Goal: Task Accomplishment & Management: Manage account settings

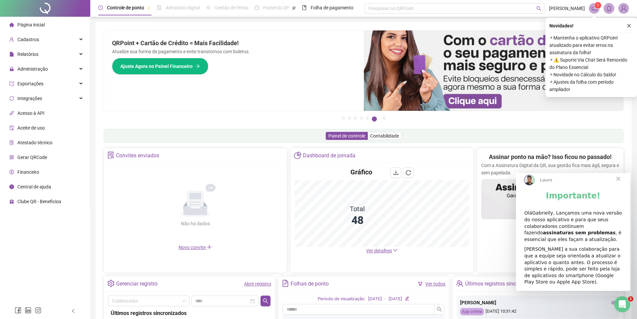
click at [620, 184] on span "Fechar" at bounding box center [618, 179] width 24 height 24
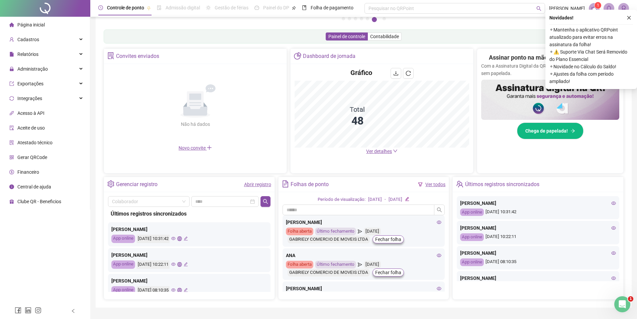
scroll to position [100, 0]
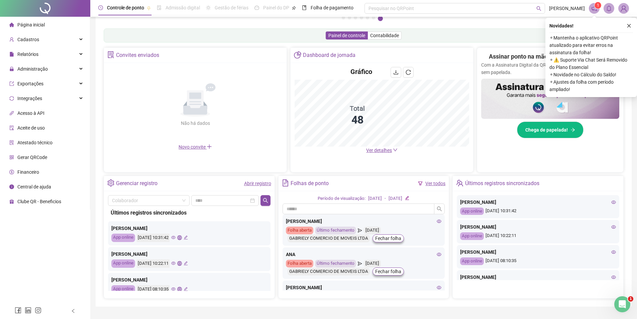
click at [176, 239] on icon "eye" at bounding box center [173, 237] width 4 height 4
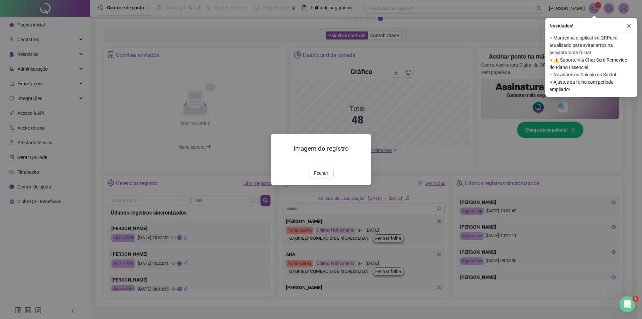
click at [318, 177] on span "Fechar" at bounding box center [321, 172] width 14 height 7
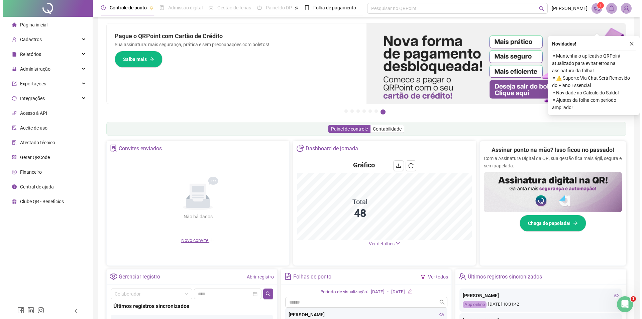
scroll to position [0, 0]
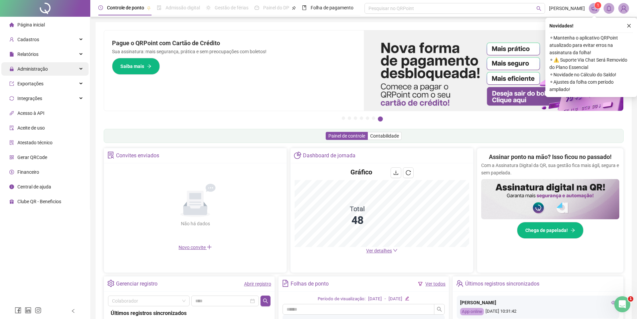
click at [45, 67] on span "Administração" at bounding box center [32, 68] width 30 height 5
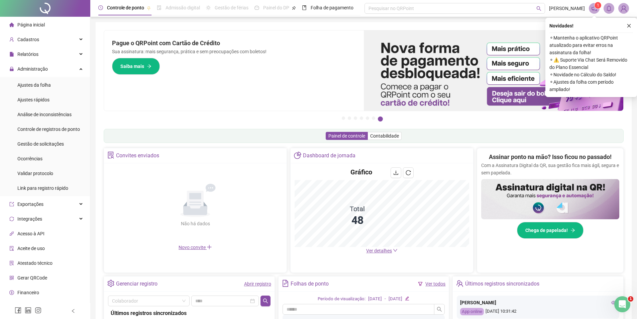
drag, startPoint x: 49, startPoint y: 132, endPoint x: 51, endPoint y: 136, distance: 4.3
click at [50, 132] on div "Controle de registros de ponto" at bounding box center [48, 128] width 63 height 13
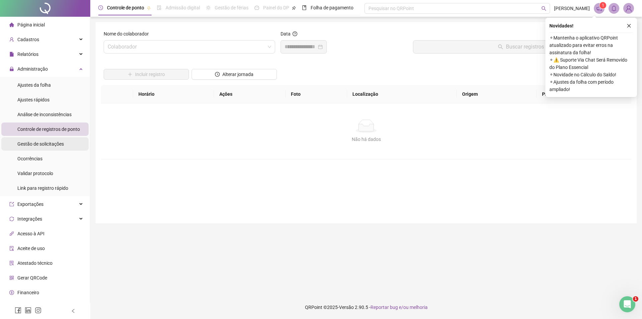
click at [51, 141] on span "Gestão de solicitações" at bounding box center [40, 143] width 46 height 5
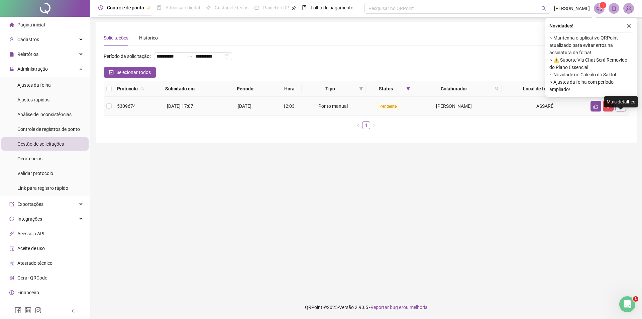
click at [624, 111] on button "button" at bounding box center [620, 106] width 11 height 11
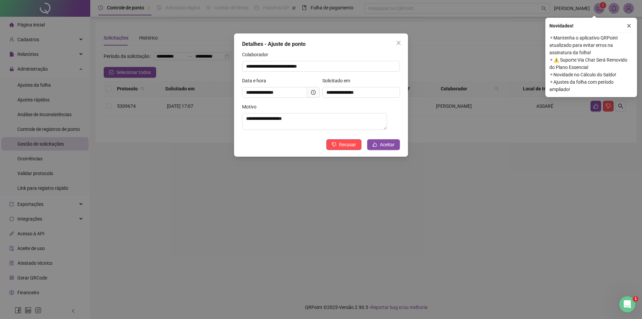
click at [462, 155] on div "**********" at bounding box center [321, 159] width 642 height 319
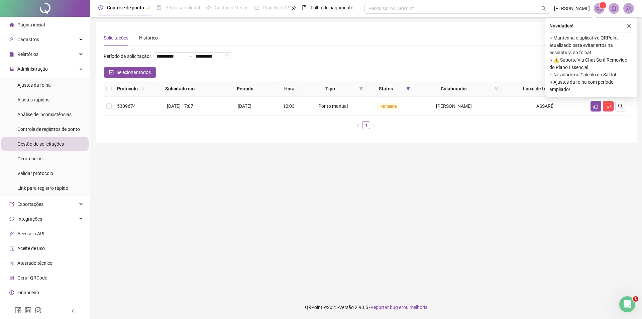
click at [337, 179] on main "**********" at bounding box center [366, 156] width 541 height 268
click at [633, 24] on icon "close" at bounding box center [634, 25] width 5 height 5
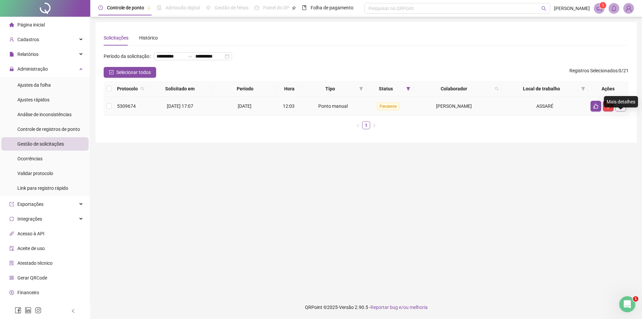
click at [619, 109] on icon "search" at bounding box center [620, 105] width 5 height 5
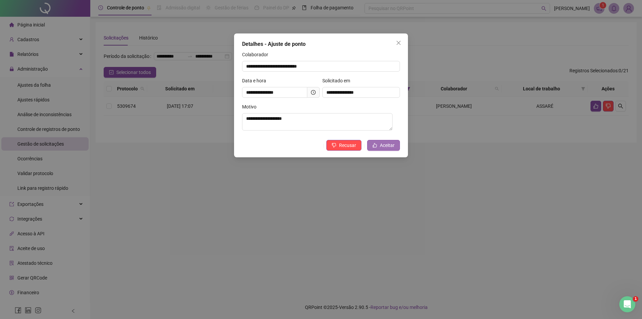
click at [376, 147] on icon "like" at bounding box center [375, 145] width 5 height 5
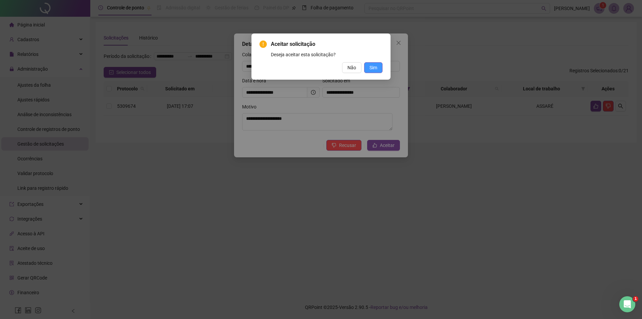
click at [367, 65] on button "Sim" at bounding box center [373, 67] width 18 height 11
